Goal: Information Seeking & Learning: Compare options

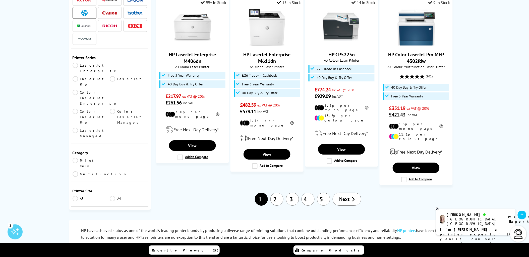
scroll to position [530, 0]
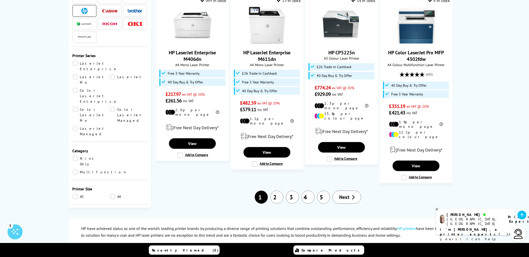
click at [273, 191] on link "2" at bounding box center [276, 197] width 13 height 13
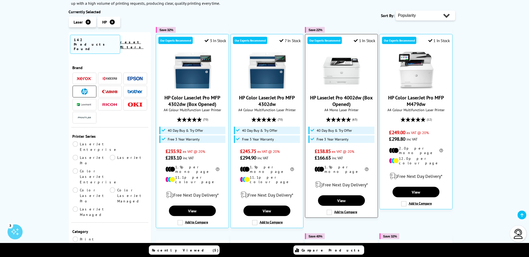
scroll to position [111, 0]
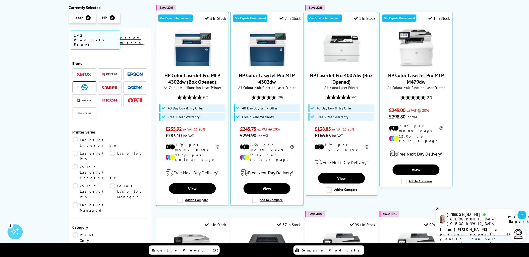
click at [114, 246] on link "Multifunction" at bounding box center [100, 249] width 55 height 6
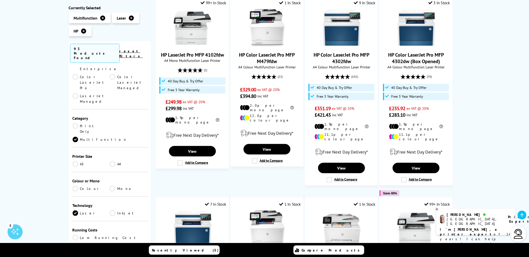
scroll to position [139, 0]
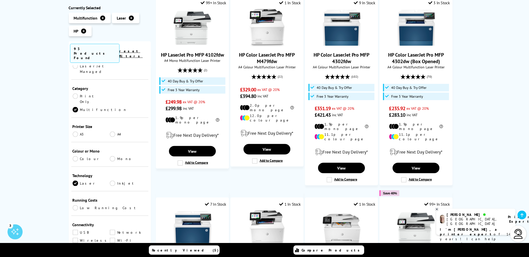
click at [71, 105] on div "Brand A3 A4" at bounding box center [110, 181] width 82 height 232
click at [73, 156] on link "Colour" at bounding box center [91, 159] width 37 height 6
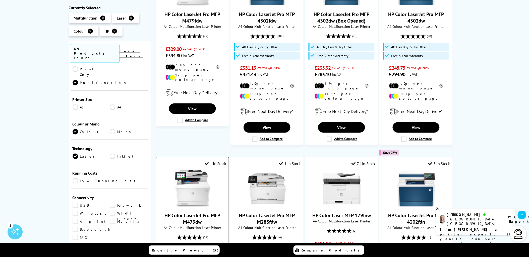
scroll to position [223, 0]
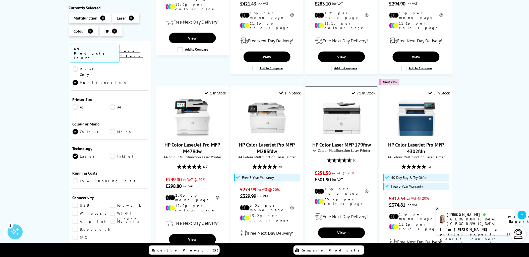
click at [326, 142] on link "HP Color Laser MFP 179fnw" at bounding box center [341, 145] width 58 height 7
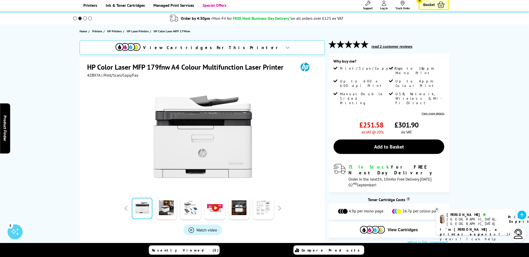
scroll to position [28, 0]
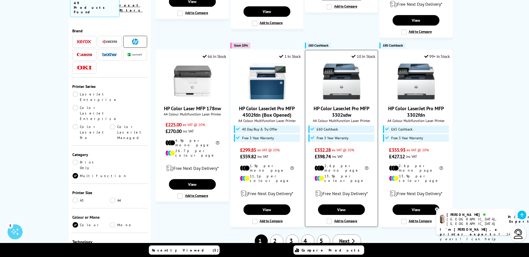
scroll to position [474, 0]
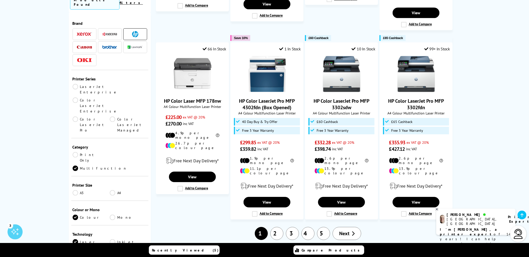
click at [279, 227] on link "2" at bounding box center [276, 233] width 13 height 13
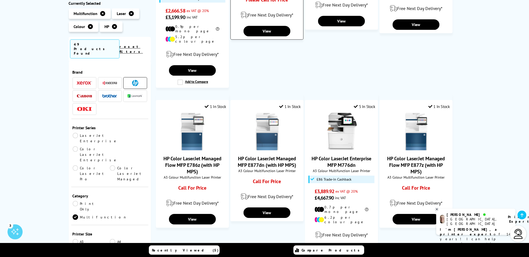
scroll to position [502, 0]
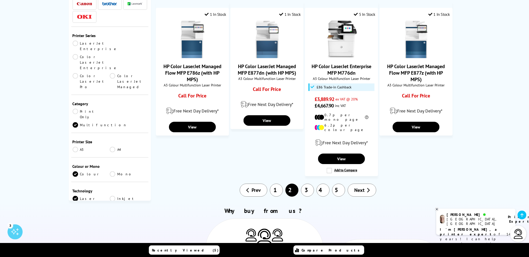
click at [308, 184] on link "3" at bounding box center [307, 190] width 13 height 13
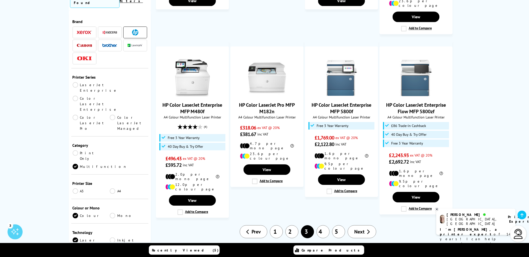
scroll to position [446, 0]
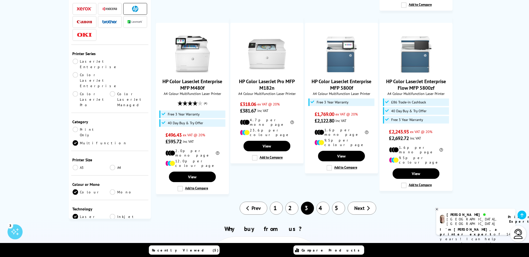
drag, startPoint x: 319, startPoint y: 179, endPoint x: 320, endPoint y: 186, distance: 6.8
click at [320, 202] on link "4" at bounding box center [322, 208] width 13 height 13
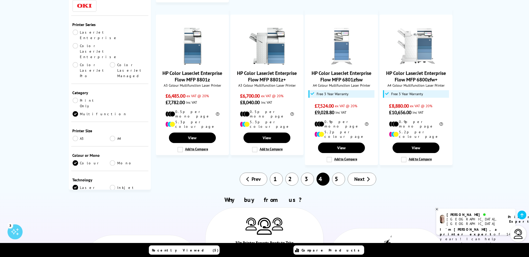
scroll to position [446, 0]
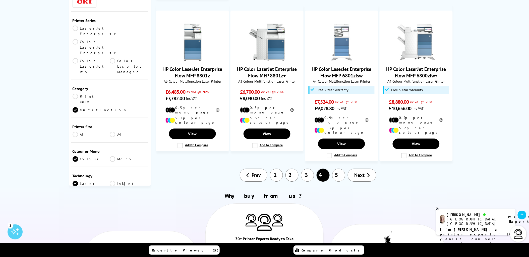
click at [345, 169] on link "5" at bounding box center [338, 175] width 13 height 13
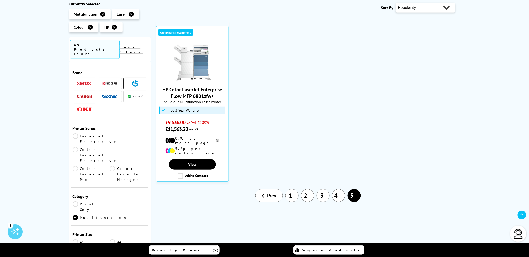
scroll to position [84, 0]
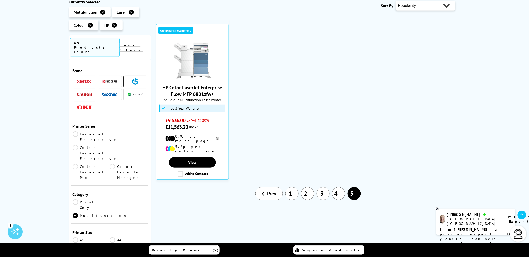
click at [286, 187] on link "1" at bounding box center [291, 193] width 13 height 13
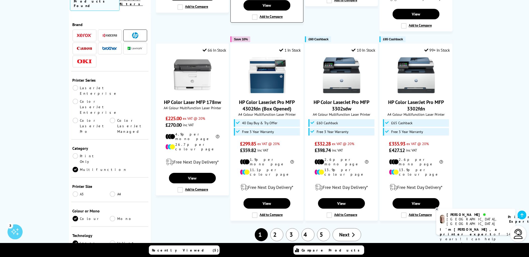
scroll to position [474, 0]
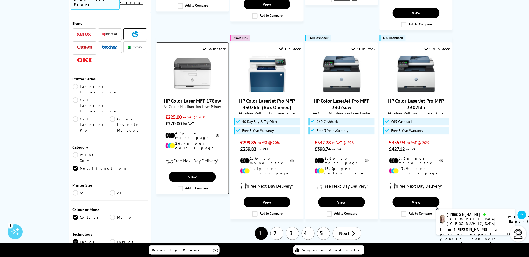
click at [191, 83] on div "HP Color Laser MFP 178nw A4 Colour Multifunction Laser Printer £225.00 ex VAT @…" at bounding box center [193, 91] width 68 height 72
click at [192, 98] on link "HP Color Laser MFP 178nw" at bounding box center [192, 101] width 57 height 7
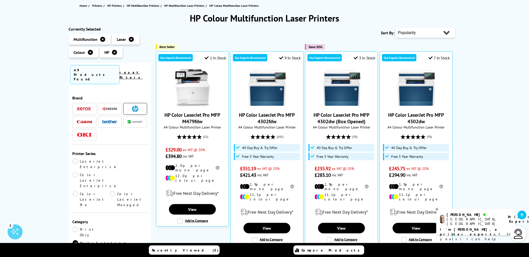
scroll to position [56, 0]
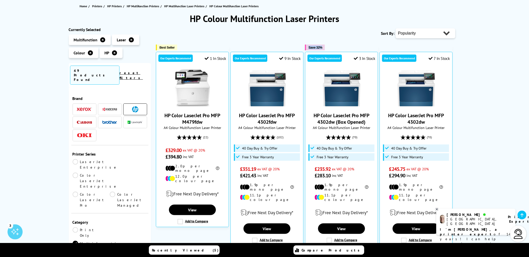
drag, startPoint x: 308, startPoint y: 44, endPoint x: 336, endPoint y: 48, distance: 28.9
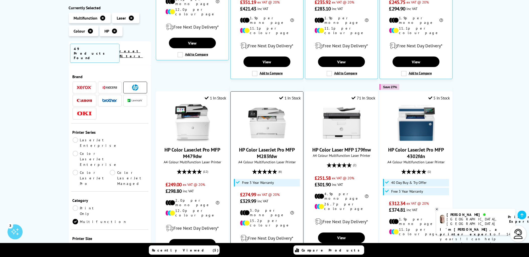
scroll to position [307, 0]
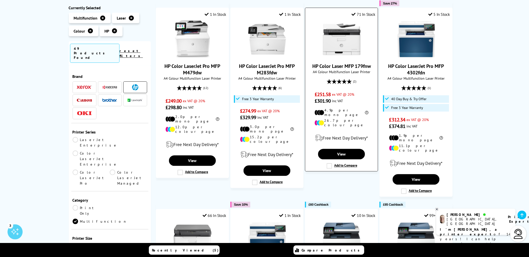
click at [363, 63] on link "HP Color Laser MFP 179fnw" at bounding box center [341, 66] width 58 height 7
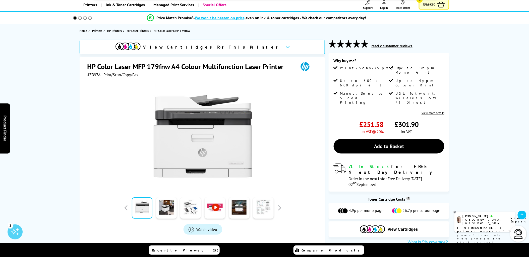
scroll to position [84, 0]
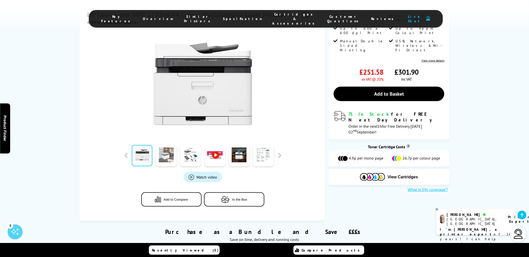
click at [170, 156] on link at bounding box center [166, 155] width 21 height 21
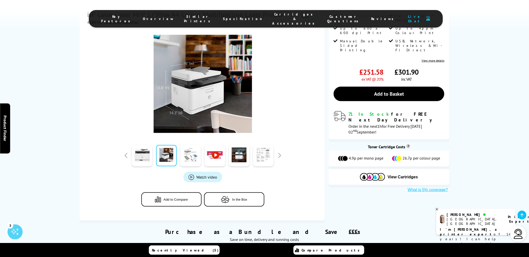
click at [185, 156] on link at bounding box center [190, 155] width 21 height 21
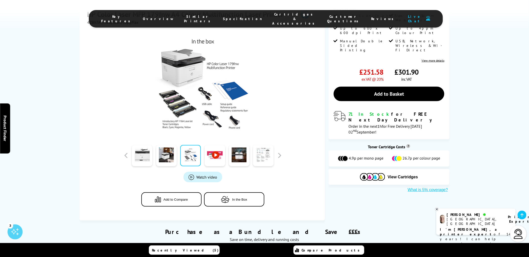
click at [250, 160] on div at bounding box center [239, 155] width 24 height 25
click at [242, 158] on link at bounding box center [239, 155] width 21 height 21
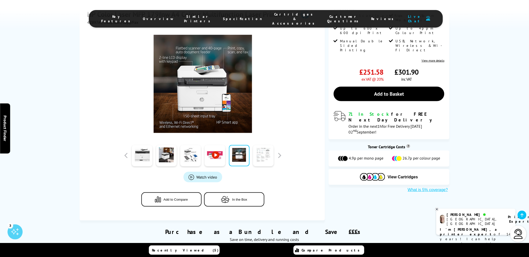
click at [263, 157] on link at bounding box center [263, 155] width 21 height 21
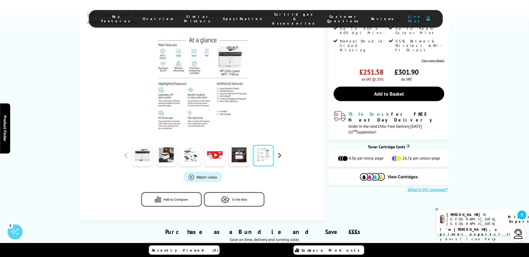
click at [278, 157] on button "button" at bounding box center [280, 156] width 8 height 8
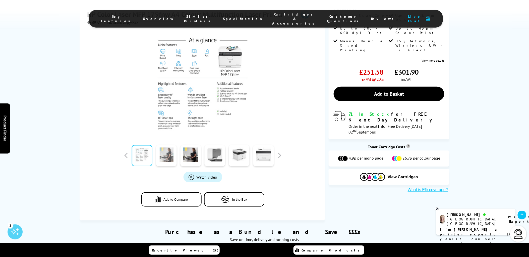
drag, startPoint x: 161, startPoint y: 153, endPoint x: 153, endPoint y: 152, distance: 7.6
click at [161, 153] on link at bounding box center [166, 155] width 21 height 21
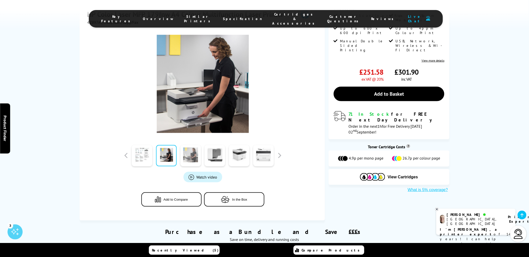
click at [184, 152] on link at bounding box center [190, 155] width 21 height 21
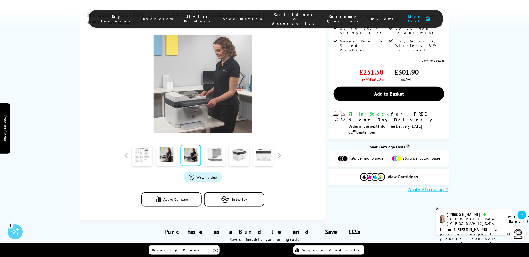
click at [210, 152] on link at bounding box center [215, 155] width 21 height 21
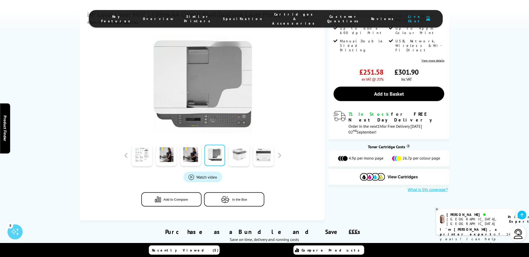
click at [236, 153] on link at bounding box center [239, 155] width 21 height 21
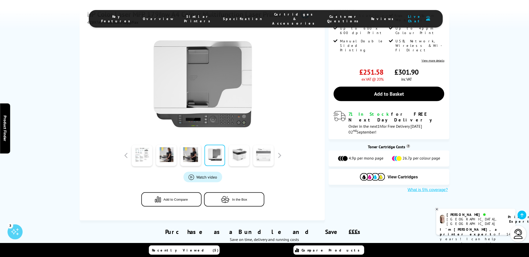
click at [262, 157] on link at bounding box center [263, 155] width 21 height 21
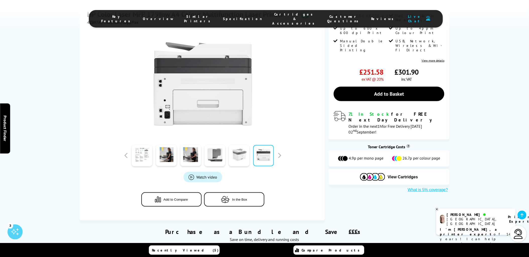
click at [243, 160] on link at bounding box center [239, 155] width 21 height 21
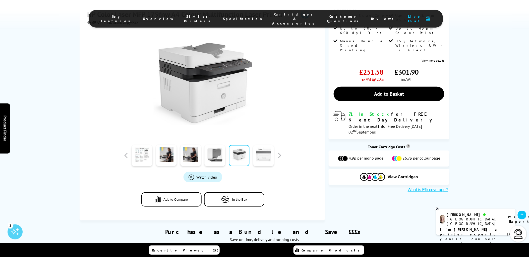
click at [261, 160] on link at bounding box center [263, 155] width 21 height 21
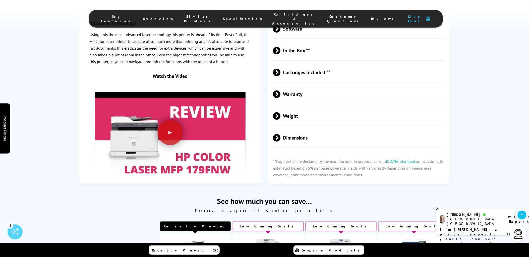
scroll to position [920, 0]
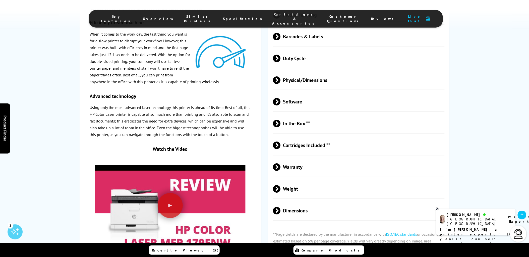
click at [281, 171] on span "Warranty" at bounding box center [359, 167] width 172 height 19
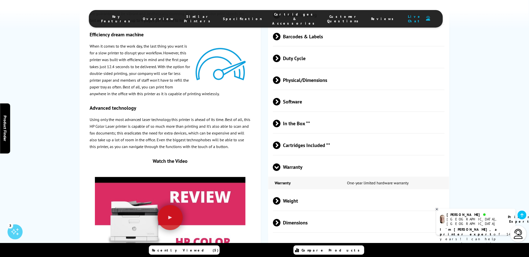
click at [279, 171] on span at bounding box center [277, 171] width 8 height 0
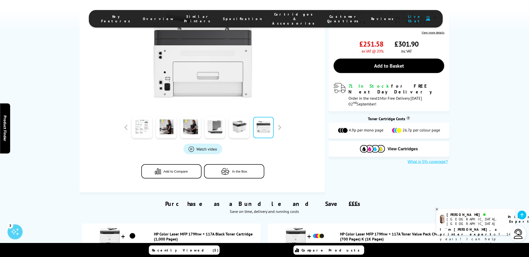
scroll to position [111, 0]
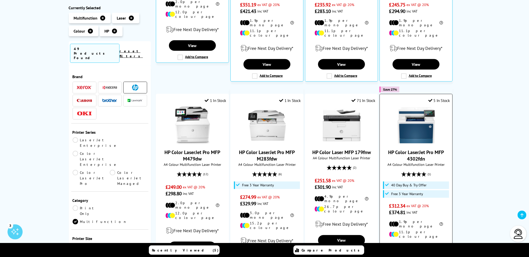
scroll to position [51, 0]
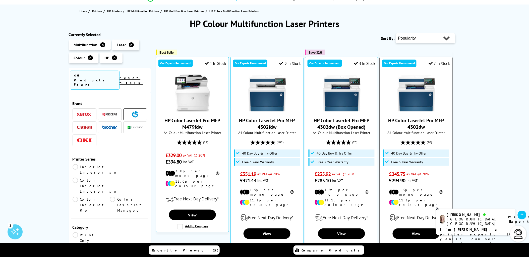
click at [402, 120] on link "HP Color LaserJet Pro MFP 4302dw" at bounding box center [416, 123] width 56 height 13
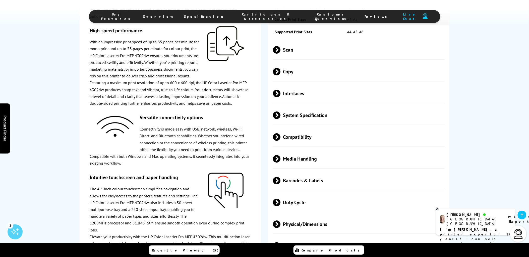
scroll to position [948, 0]
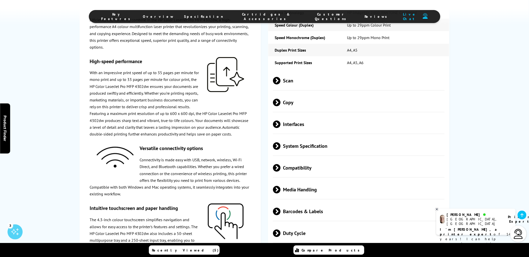
click at [275, 147] on span "System Specification" at bounding box center [359, 146] width 172 height 19
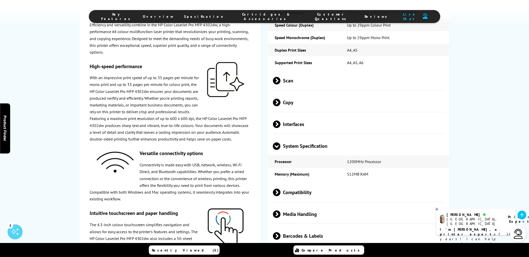
click at [275, 147] on span "System Specification" at bounding box center [359, 146] width 172 height 19
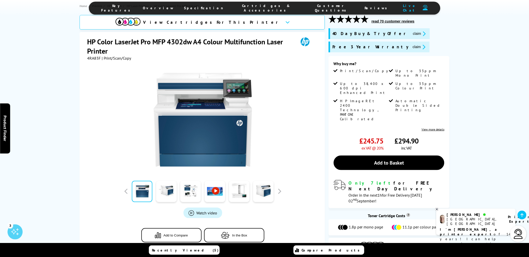
scroll to position [56, 0]
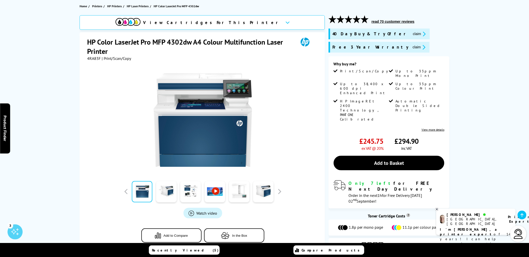
click at [247, 195] on link at bounding box center [239, 191] width 21 height 21
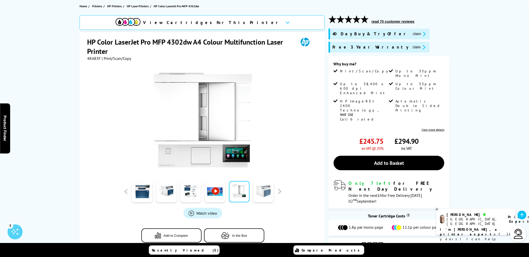
click at [253, 193] on link at bounding box center [263, 191] width 21 height 21
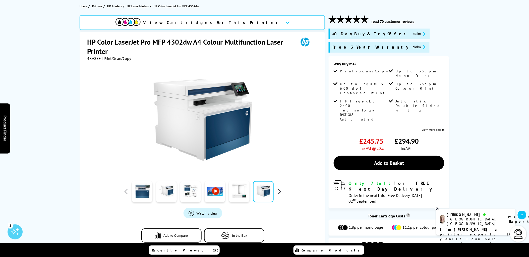
click at [279, 191] on button "button" at bounding box center [280, 192] width 8 height 8
click at [271, 191] on link at bounding box center [263, 191] width 21 height 21
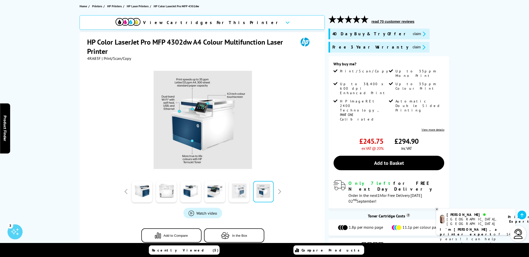
click at [242, 192] on link at bounding box center [239, 191] width 21 height 21
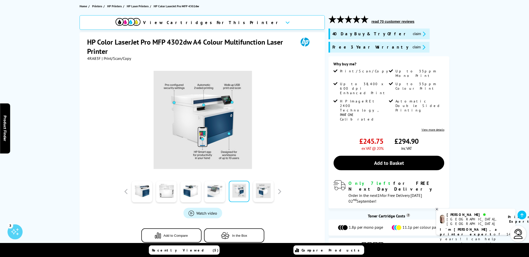
click at [216, 189] on link at bounding box center [215, 191] width 21 height 21
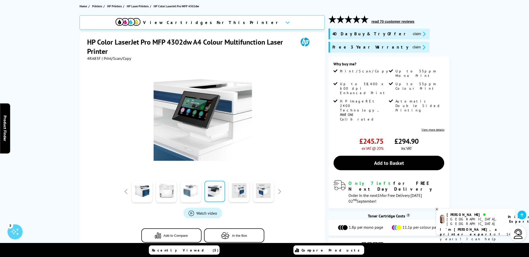
click at [181, 189] on link at bounding box center [190, 191] width 21 height 21
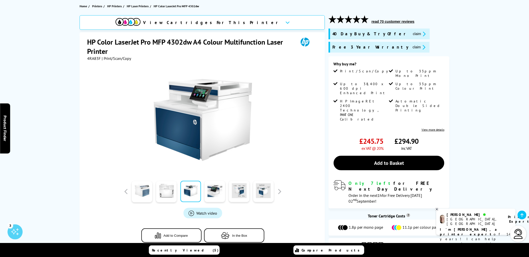
click at [145, 192] on link at bounding box center [142, 191] width 21 height 21
